Goal: Use online tool/utility: Use online tool/utility

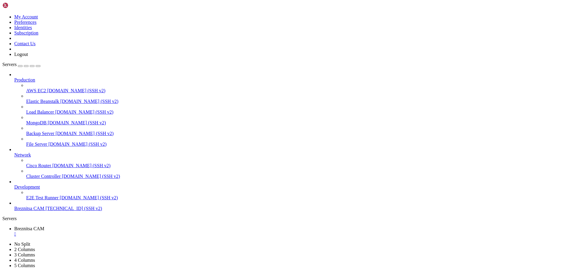
scroll to position [167, 0]
drag, startPoint x: 142, startPoint y: 474, endPoint x: 120, endPoint y: 488, distance: 25.8
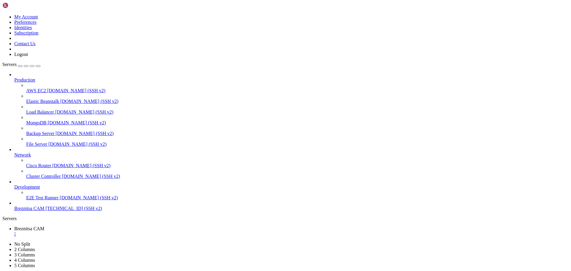
drag, startPoint x: 115, startPoint y: 539, endPoint x: 158, endPoint y: 549, distance: 44.7
drag, startPoint x: 5, startPoint y: 478, endPoint x: 244, endPoint y: 548, distance: 249.0
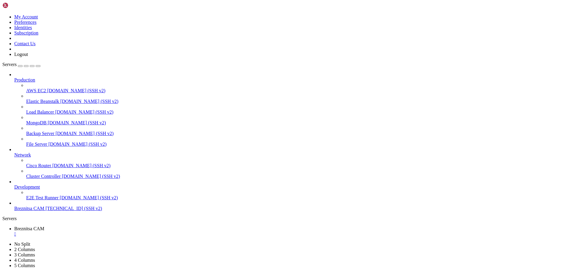
scroll to position [253, 0]
drag, startPoint x: 220, startPoint y: 414, endPoint x: 187, endPoint y: 472, distance: 67.8
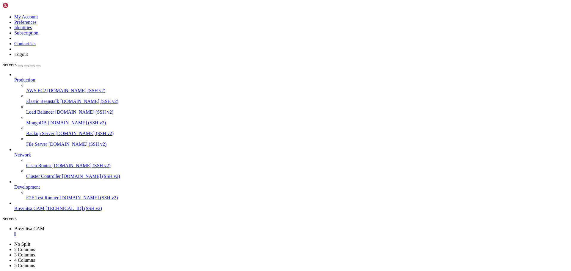
drag, startPoint x: 4, startPoint y: 452, endPoint x: 133, endPoint y: 455, distance: 129.2
drag, startPoint x: 5, startPoint y: 453, endPoint x: 159, endPoint y: 457, distance: 154.2
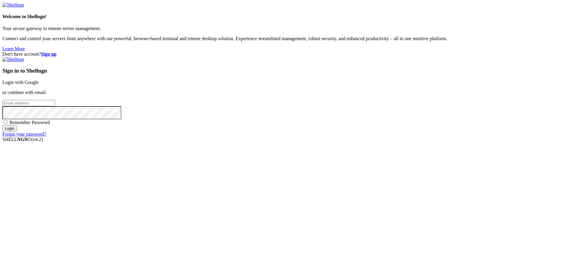
click at [39, 85] on link "Login with Google" at bounding box center [20, 82] width 36 height 5
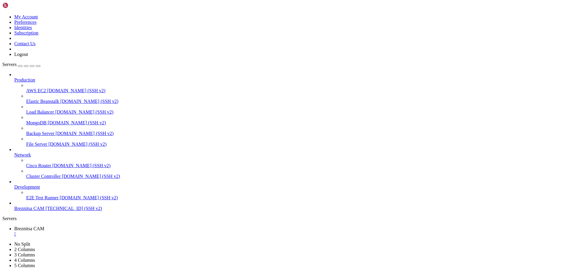
scroll to position [253, 0]
drag, startPoint x: 258, startPoint y: 353, endPoint x: 93, endPoint y: 476, distance: 205.5
